Goal: Information Seeking & Learning: Learn about a topic

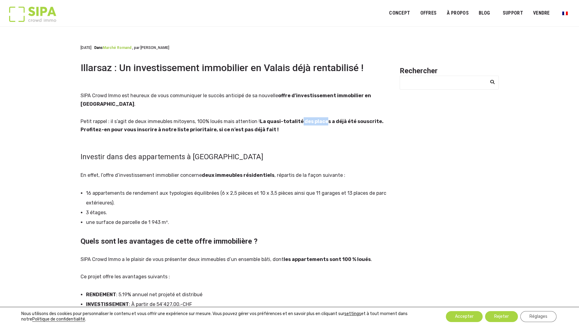
drag, startPoint x: 300, startPoint y: 113, endPoint x: 342, endPoint y: 113, distance: 42.6
click at [330, 119] on b "La quasi-totalité des places a déjà été souscrite. Profitez-en pour vous inscri…" at bounding box center [232, 126] width 303 height 14
click at [340, 119] on b "La quasi-totalité des places a déjà été souscrite. Profitez-en pour vous inscri…" at bounding box center [232, 126] width 303 height 14
drag, startPoint x: 90, startPoint y: 121, endPoint x: 172, endPoint y: 122, distance: 81.8
click at [172, 122] on b "La quasi-totalité des places a déjà été souscrite. Profitez-en pour vous inscri…" at bounding box center [232, 126] width 303 height 14
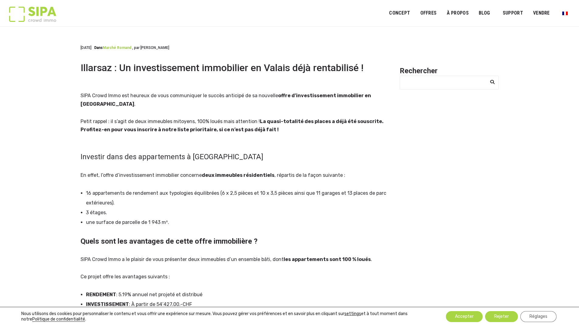
click at [218, 125] on p "Petit rappel : il s’agit de deux immeubles mitoyens, 100% loués mais attention …" at bounding box center [237, 125] width 312 height 16
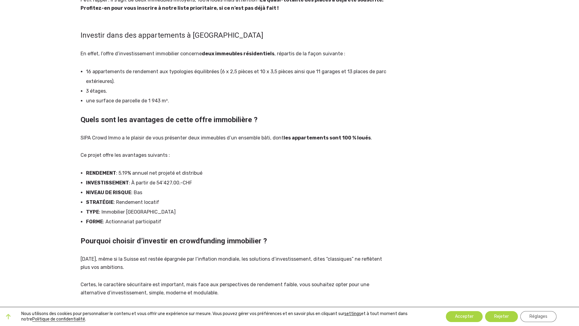
scroll to position [182, 0]
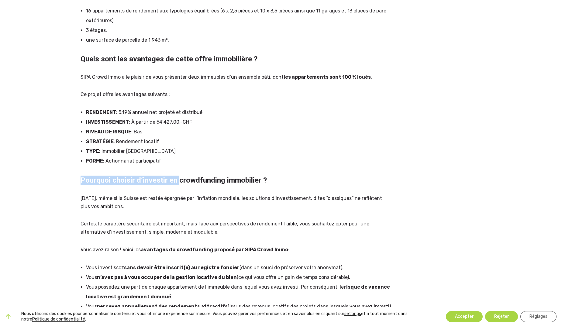
drag, startPoint x: 79, startPoint y: 174, endPoint x: 188, endPoint y: 168, distance: 108.9
click at [183, 169] on div "12 février 2024 Dans Marché romand , par Laura Illarsaz : Un investissement imm…" at bounding box center [236, 182] width 319 height 657
click at [213, 178] on div "SIPA Crowd Immo est heureux de vous communiquer le succès anticipé de sa nouvel…" at bounding box center [237, 205] width 312 height 592
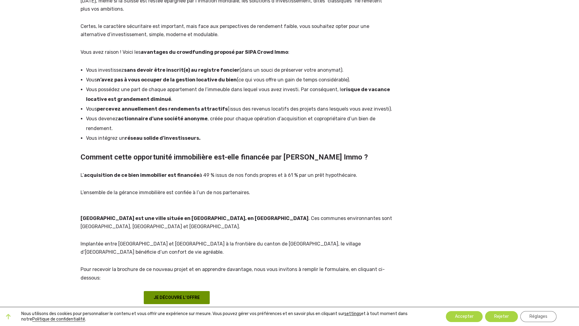
scroll to position [456, 0]
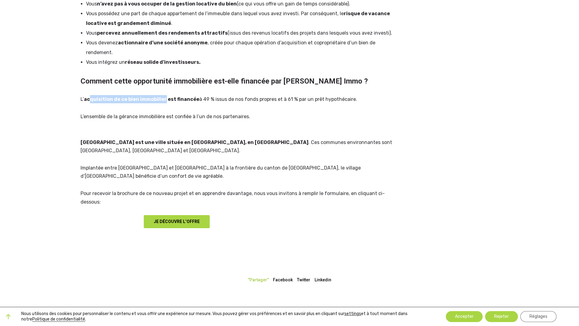
drag, startPoint x: 92, startPoint y: 93, endPoint x: 165, endPoint y: 93, distance: 72.9
click at [165, 96] on b "acquisition de ce bien immobilier est financée" at bounding box center [141, 99] width 115 height 6
drag, startPoint x: 170, startPoint y: 93, endPoint x: 180, endPoint y: 90, distance: 10.5
click at [170, 96] on b "acquisition de ce bien immobilier est financée" at bounding box center [141, 99] width 115 height 6
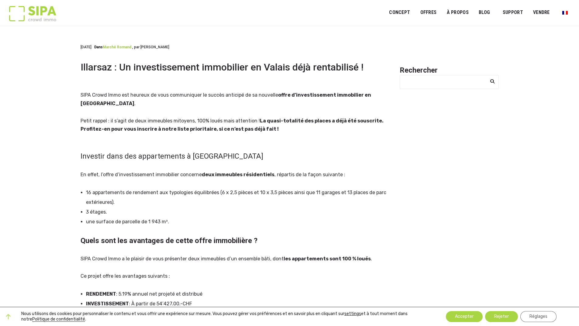
scroll to position [0, 0]
